Goal: Complete application form

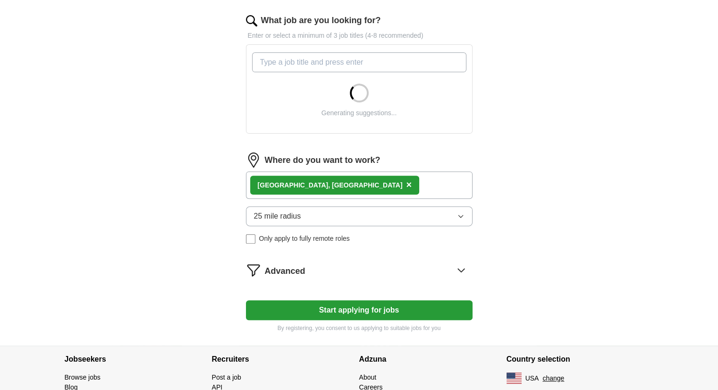
scroll to position [304, 0]
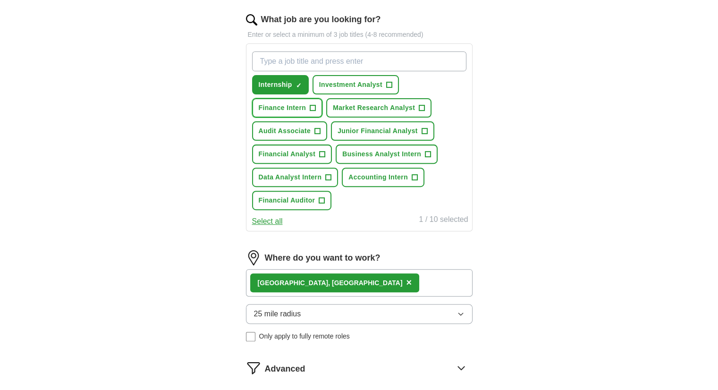
click at [314, 112] on span "+" at bounding box center [313, 108] width 6 height 8
click at [417, 184] on button "Accounting Intern +" at bounding box center [383, 177] width 83 height 19
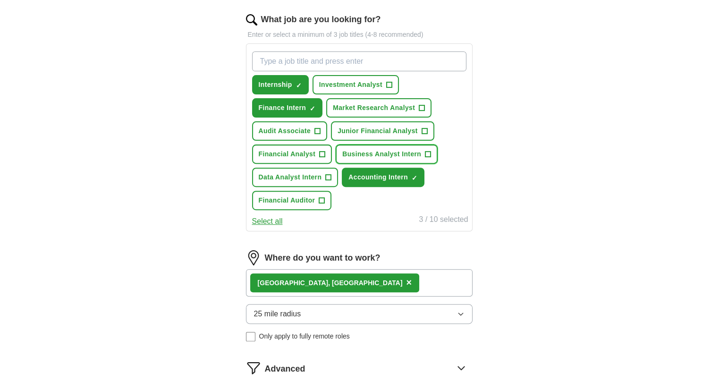
click at [429, 158] on span "+" at bounding box center [428, 155] width 6 height 8
click at [355, 323] on button "25 mile radius" at bounding box center [359, 314] width 227 height 20
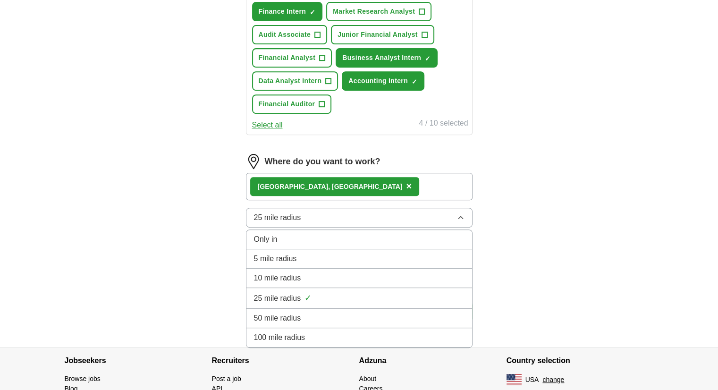
scroll to position [402, 0]
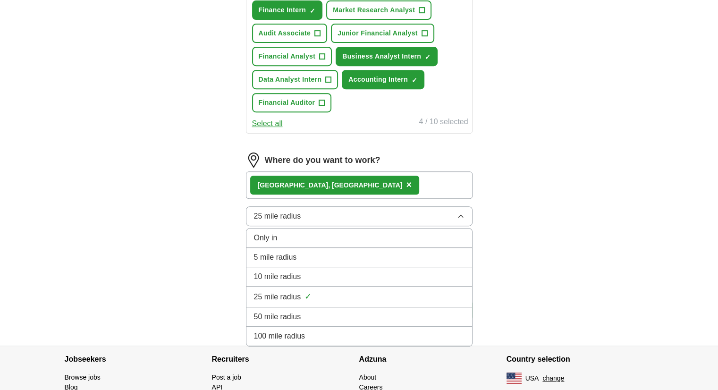
click at [342, 323] on div "50 mile radius" at bounding box center [359, 316] width 211 height 11
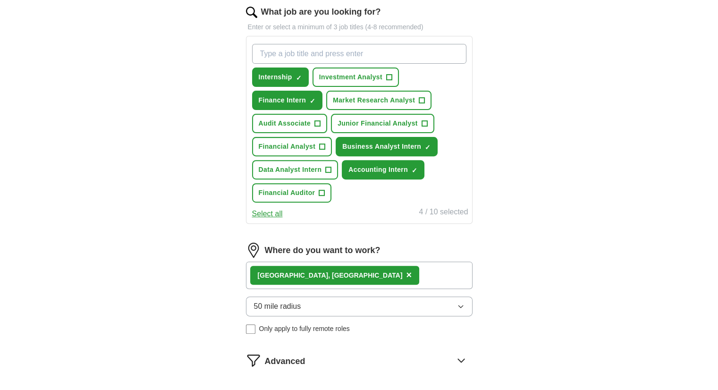
scroll to position [312, 0]
click at [321, 197] on span "+" at bounding box center [322, 193] width 6 height 8
click at [324, 196] on span "✓ ×" at bounding box center [322, 193] width 6 height 6
click at [316, 133] on button "Audit Associate +" at bounding box center [290, 123] width 76 height 19
click at [419, 104] on span "+" at bounding box center [422, 101] width 6 height 8
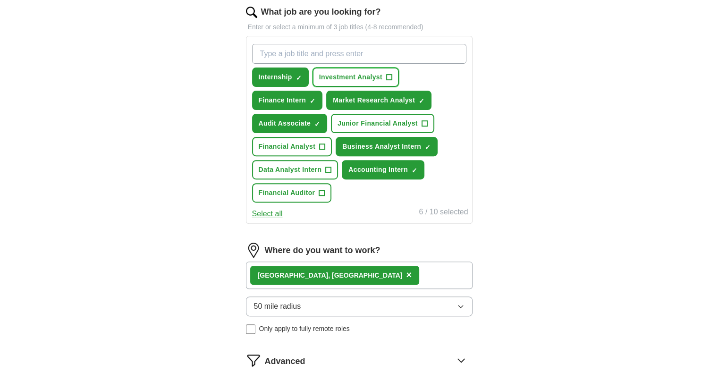
click at [371, 82] on span "Investment Analyst" at bounding box center [350, 77] width 63 height 10
click at [298, 152] on span "Financial Analyst" at bounding box center [287, 147] width 57 height 10
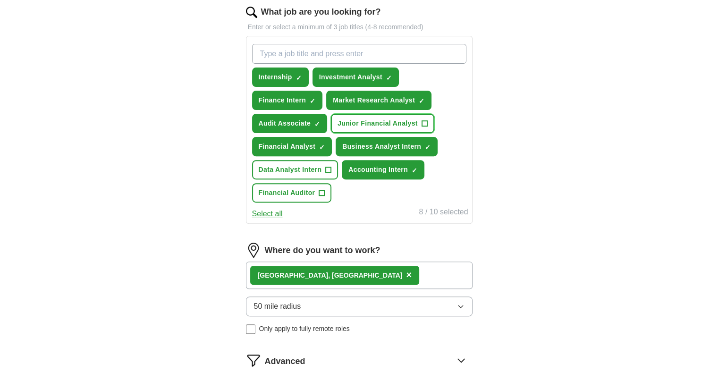
click at [366, 133] on button "Junior Financial Analyst +" at bounding box center [382, 123] width 103 height 19
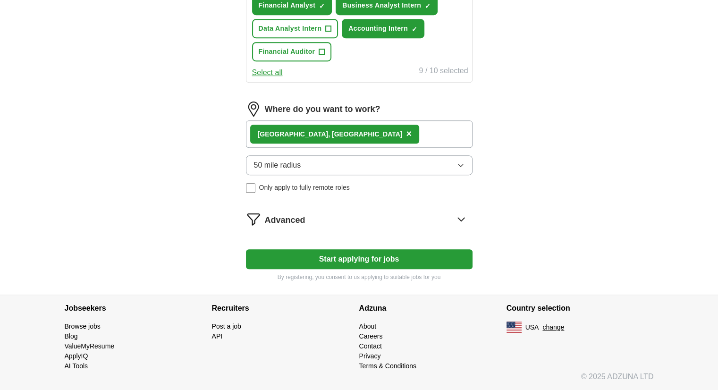
scroll to position [460, 0]
click at [400, 170] on button "50 mile radius" at bounding box center [359, 165] width 227 height 20
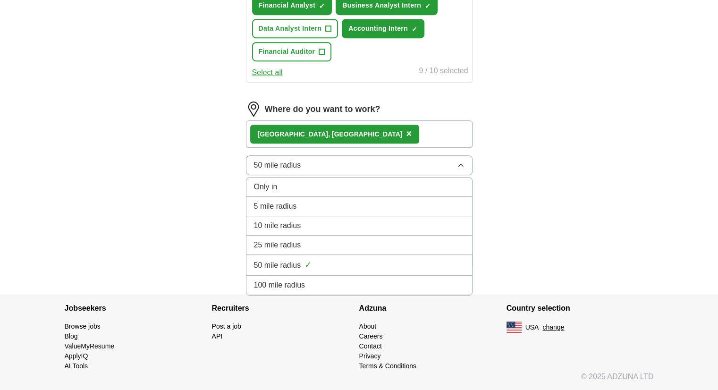
click at [334, 246] on div "25 mile radius" at bounding box center [359, 244] width 211 height 11
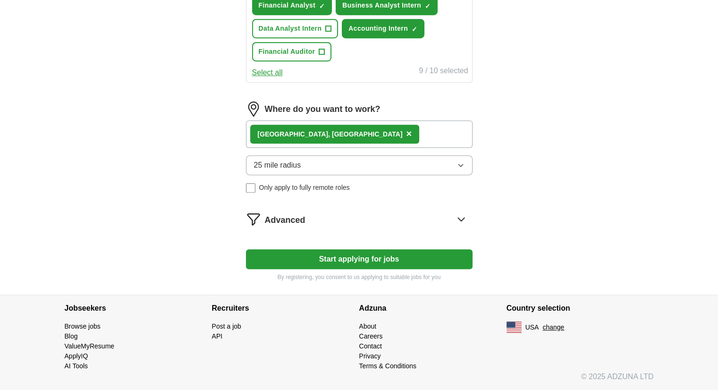
click at [363, 258] on button "Start applying for jobs" at bounding box center [359, 259] width 227 height 20
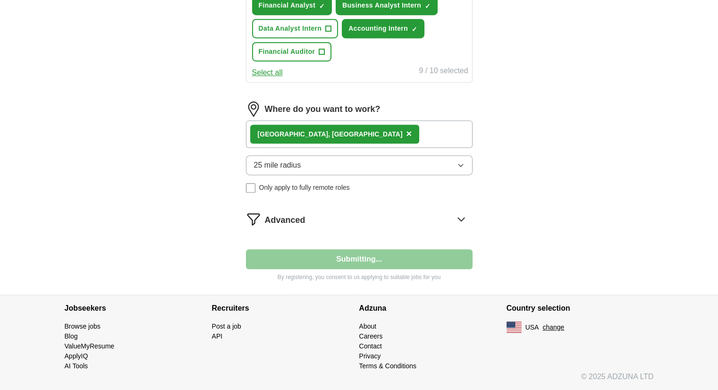
select select "**"
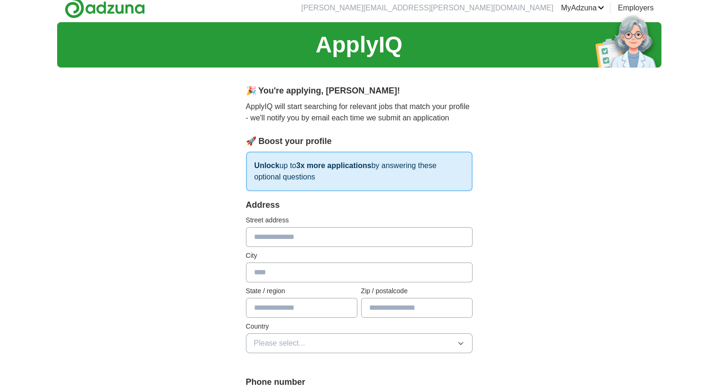
scroll to position [0, 0]
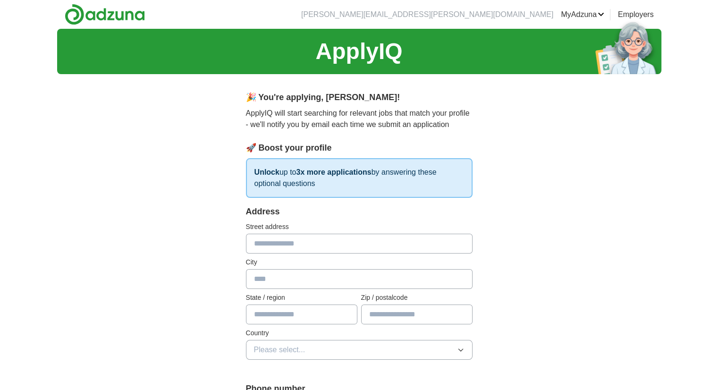
click at [315, 241] on input "text" at bounding box center [359, 244] width 227 height 20
type input "**********"
type input "*****"
type input "**"
type input "*****"
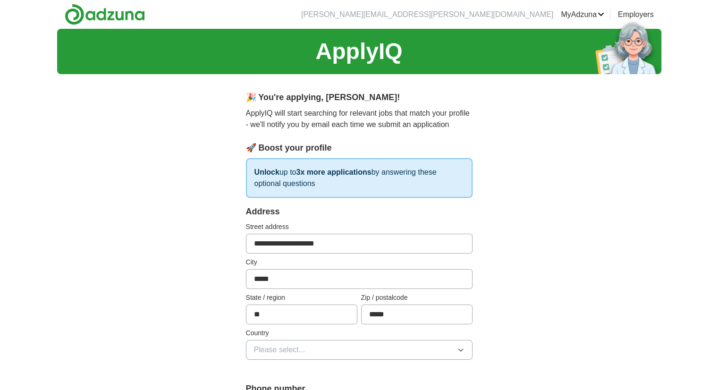
click at [333, 341] on button "Please select..." at bounding box center [359, 350] width 227 height 20
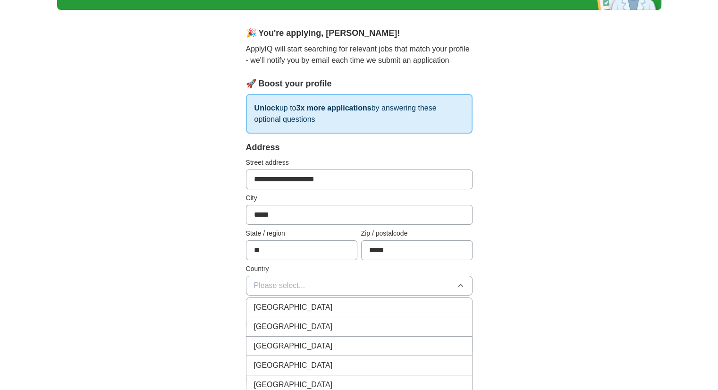
scroll to position [68, 0]
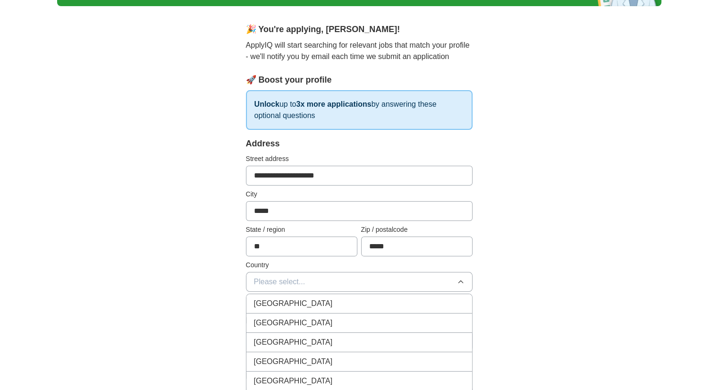
click at [325, 324] on div "United States" at bounding box center [359, 322] width 211 height 11
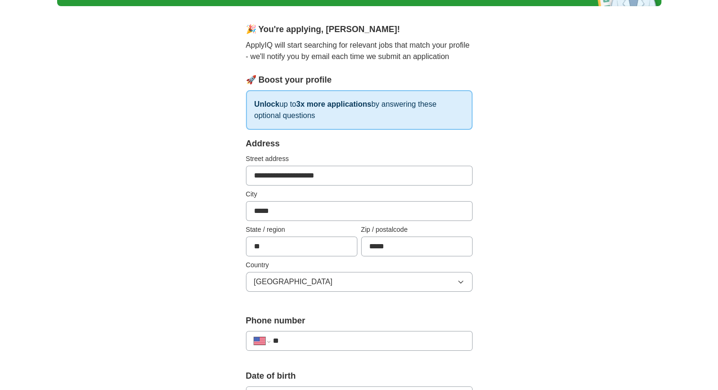
click at [318, 340] on input "**" at bounding box center [368, 340] width 192 height 11
type input "**********"
click at [528, 338] on div "**********" at bounding box center [359, 391] width 604 height 860
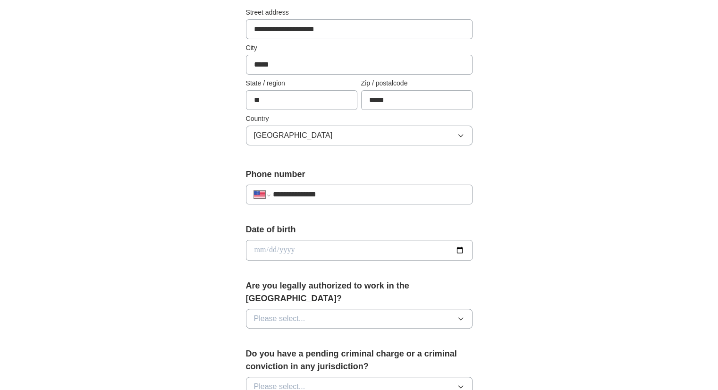
scroll to position [215, 0]
click at [302, 240] on input "date" at bounding box center [359, 249] width 227 height 21
type input "**********"
click at [269, 244] on input "**********" at bounding box center [359, 249] width 227 height 21
type input "**********"
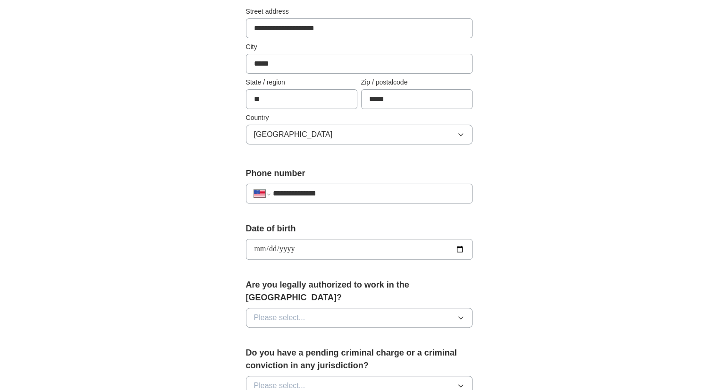
click at [539, 250] on div "**********" at bounding box center [359, 243] width 604 height 860
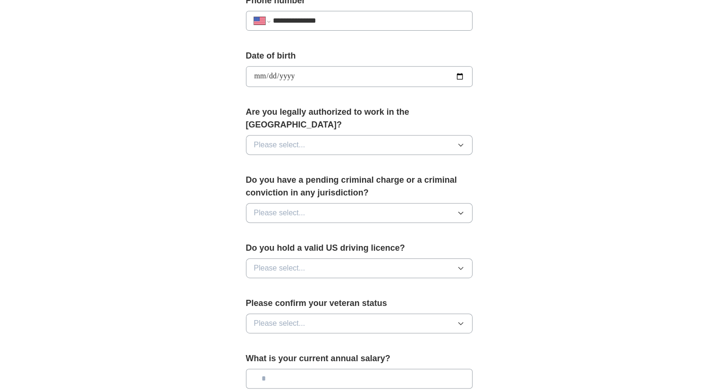
scroll to position [393, 0]
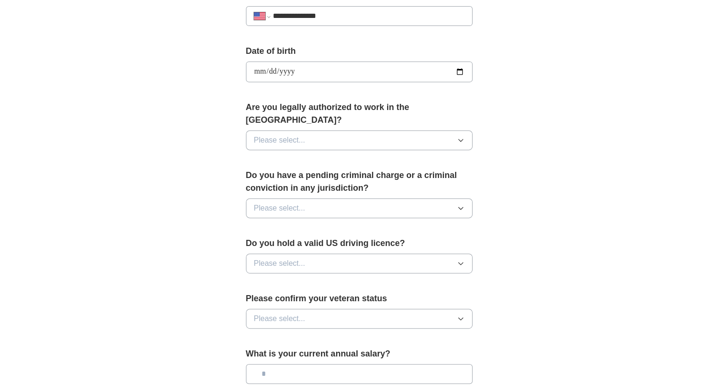
click at [450, 130] on button "Please select..." at bounding box center [359, 140] width 227 height 20
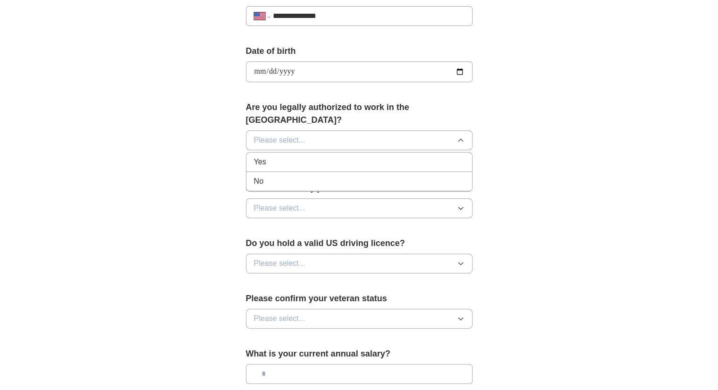
click at [368, 156] on div "Yes" at bounding box center [359, 161] width 211 height 11
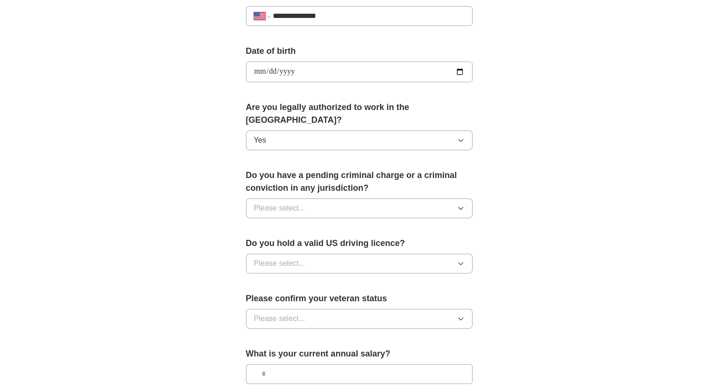
click at [348, 198] on button "Please select..." at bounding box center [359, 208] width 227 height 20
click at [300, 244] on div "No" at bounding box center [359, 249] width 211 height 11
click at [306, 254] on button "Please select..." at bounding box center [359, 264] width 227 height 20
click at [281, 280] on div "Yes" at bounding box center [359, 285] width 211 height 11
click at [300, 313] on span "Please select..." at bounding box center [279, 318] width 51 height 11
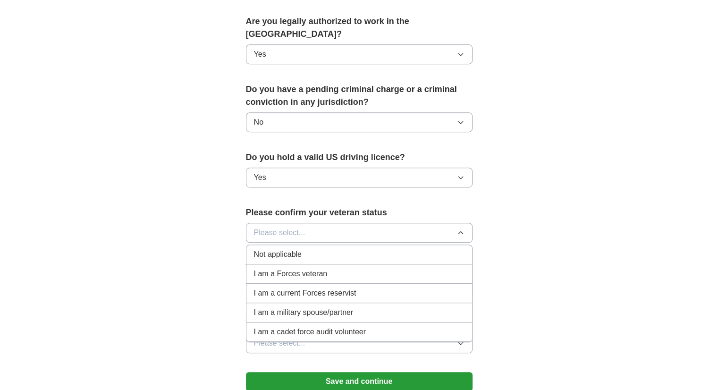
scroll to position [480, 0]
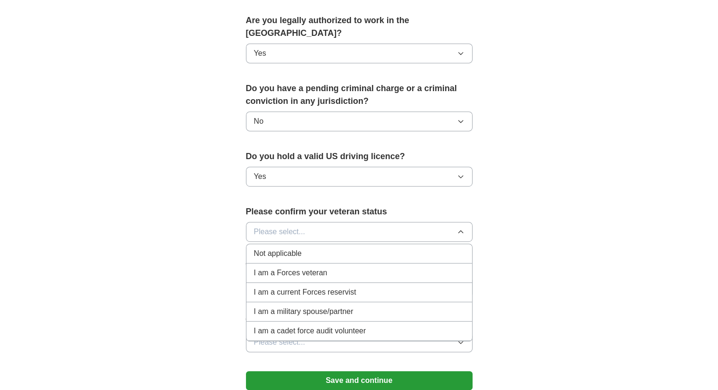
click at [323, 248] on div "Not applicable" at bounding box center [359, 253] width 211 height 11
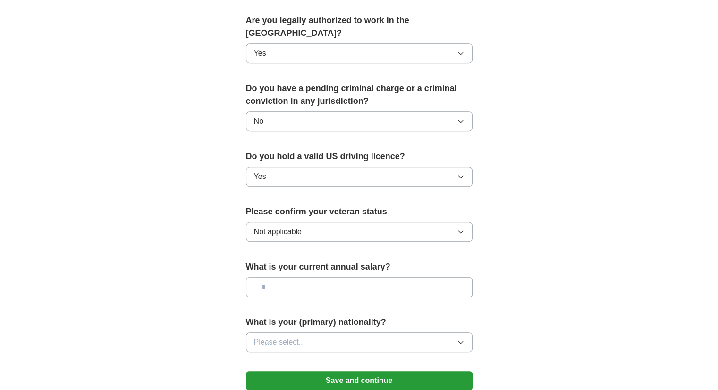
click at [319, 277] on input "text" at bounding box center [359, 287] width 227 height 20
click at [362, 332] on button "Please select..." at bounding box center [359, 342] width 227 height 20
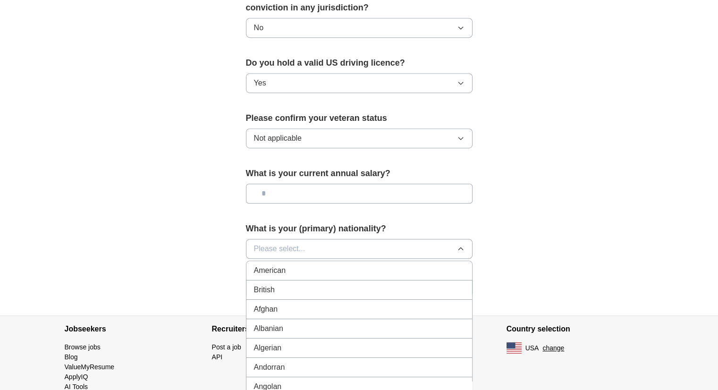
scroll to position [591, 0]
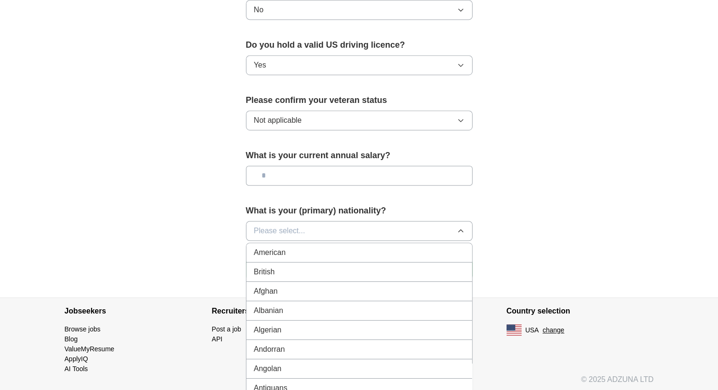
click at [326, 221] on button "Please select..." at bounding box center [359, 231] width 227 height 20
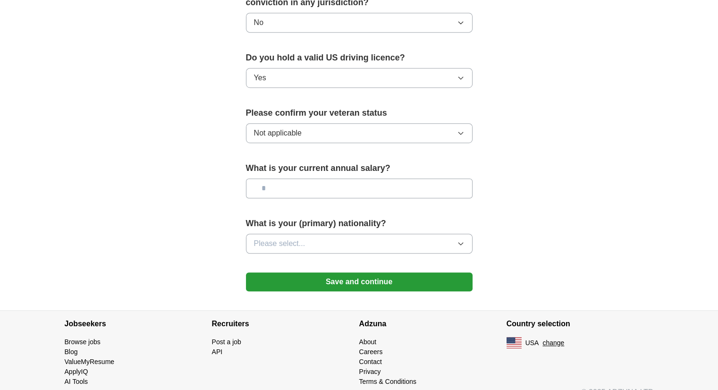
click at [309, 234] on button "Please select..." at bounding box center [359, 244] width 227 height 20
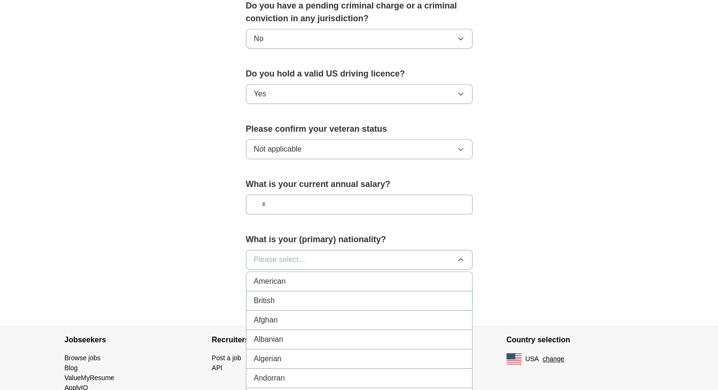
scroll to position [562, 0]
click at [349, 292] on li "British" at bounding box center [360, 301] width 226 height 19
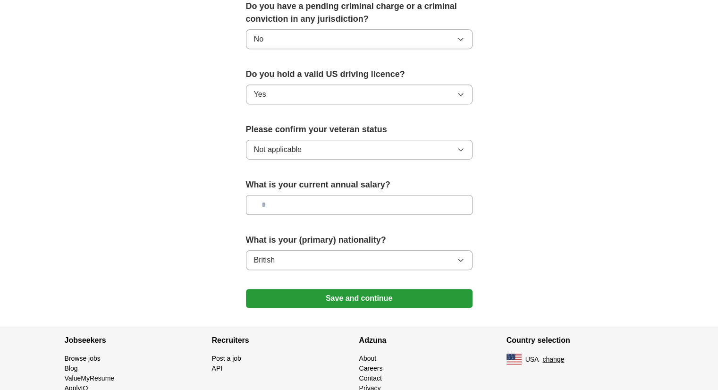
click at [400, 289] on button "Save and continue" at bounding box center [359, 298] width 227 height 19
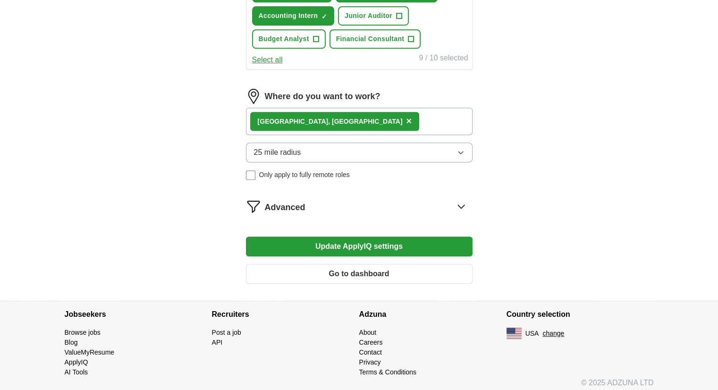
scroll to position [479, 0]
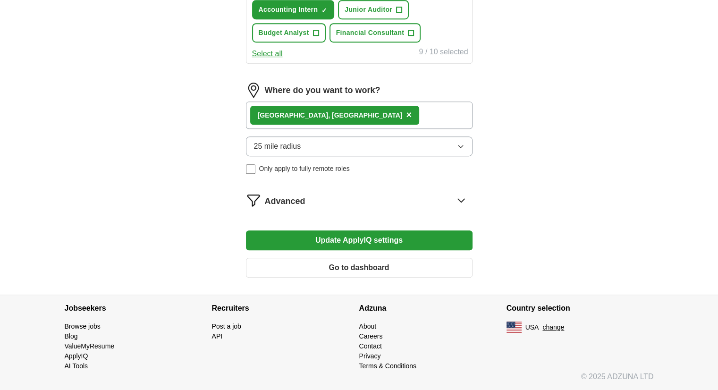
click at [349, 237] on button "Update ApplyIQ settings" at bounding box center [359, 240] width 227 height 20
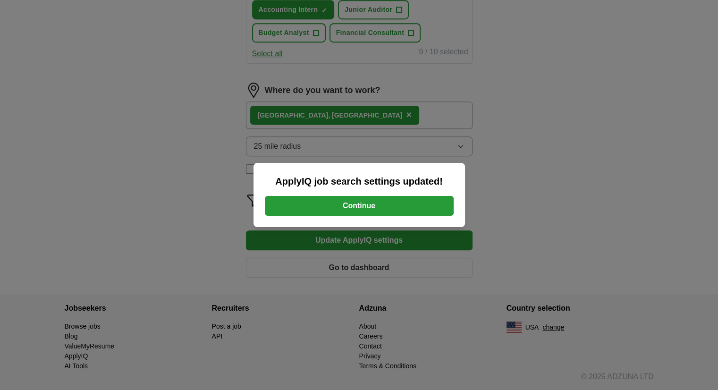
click at [379, 203] on button "Continue" at bounding box center [359, 206] width 189 height 20
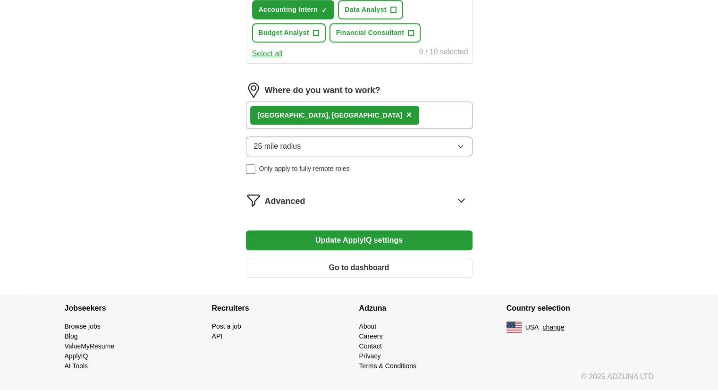
scroll to position [479, 0]
click at [458, 201] on icon at bounding box center [461, 200] width 15 height 15
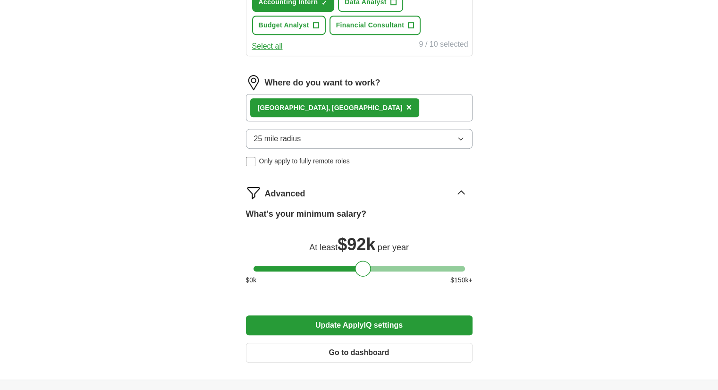
click at [327, 272] on div at bounding box center [360, 269] width 212 height 6
drag, startPoint x: 327, startPoint y: 276, endPoint x: 234, endPoint y: 276, distance: 93.0
click at [372, 329] on button "Update ApplyIQ settings" at bounding box center [359, 325] width 227 height 20
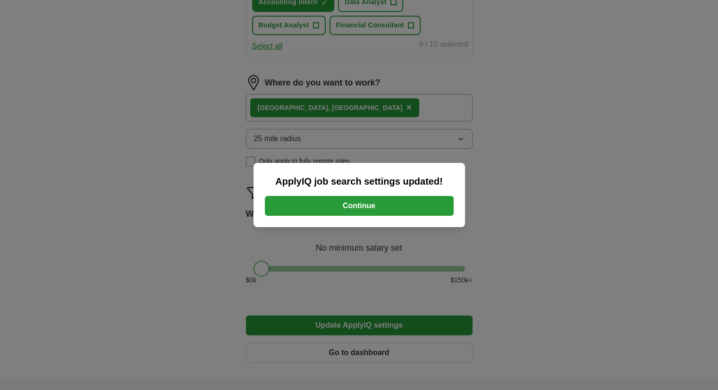
click at [383, 209] on button "Continue" at bounding box center [359, 206] width 189 height 20
